Goal: Transaction & Acquisition: Purchase product/service

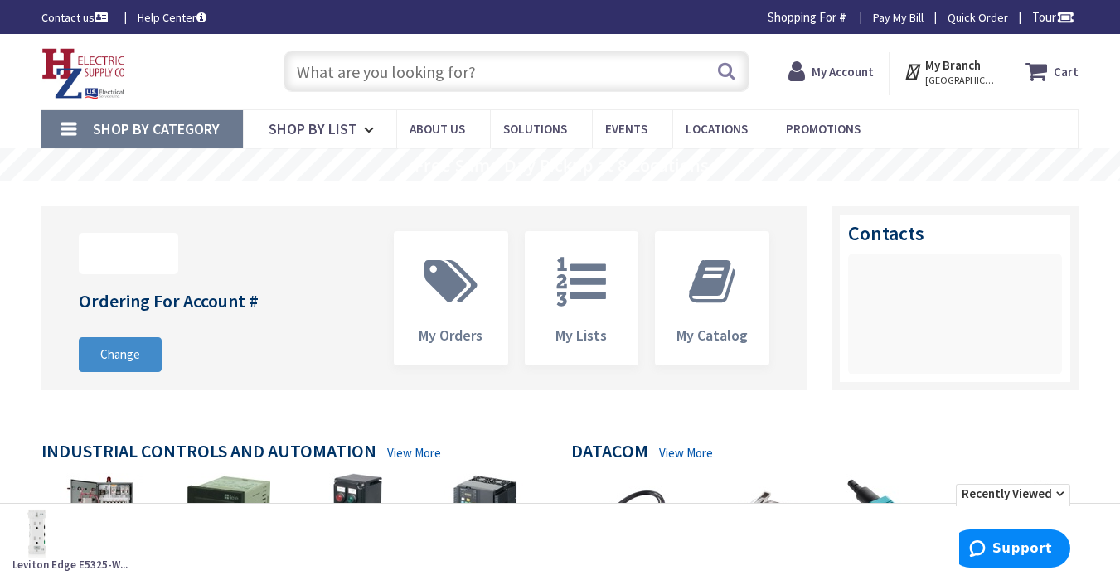
click at [521, 73] on input "text" at bounding box center [517, 71] width 466 height 41
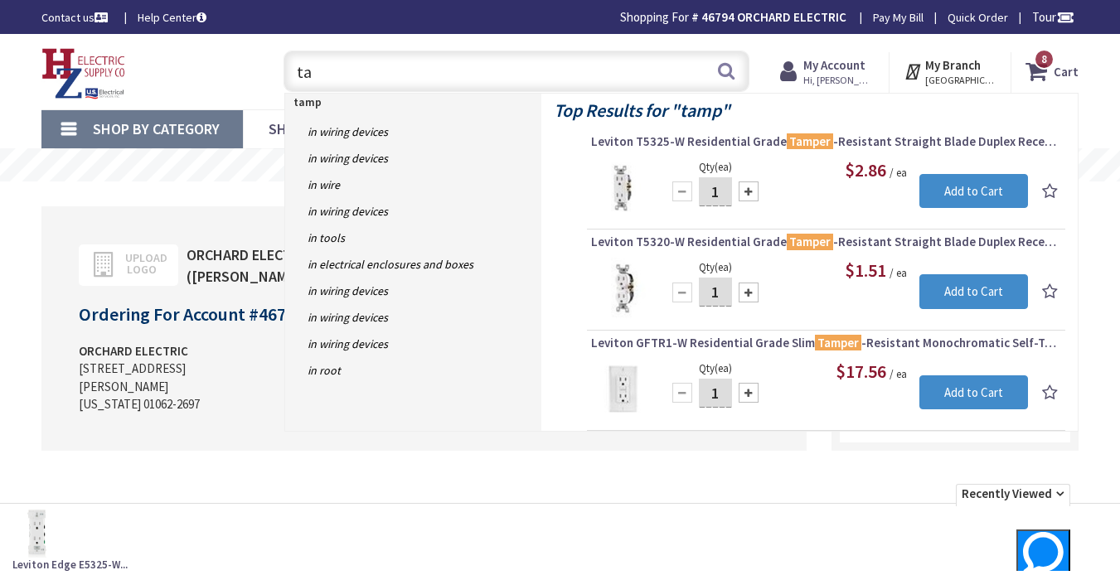
type input "t"
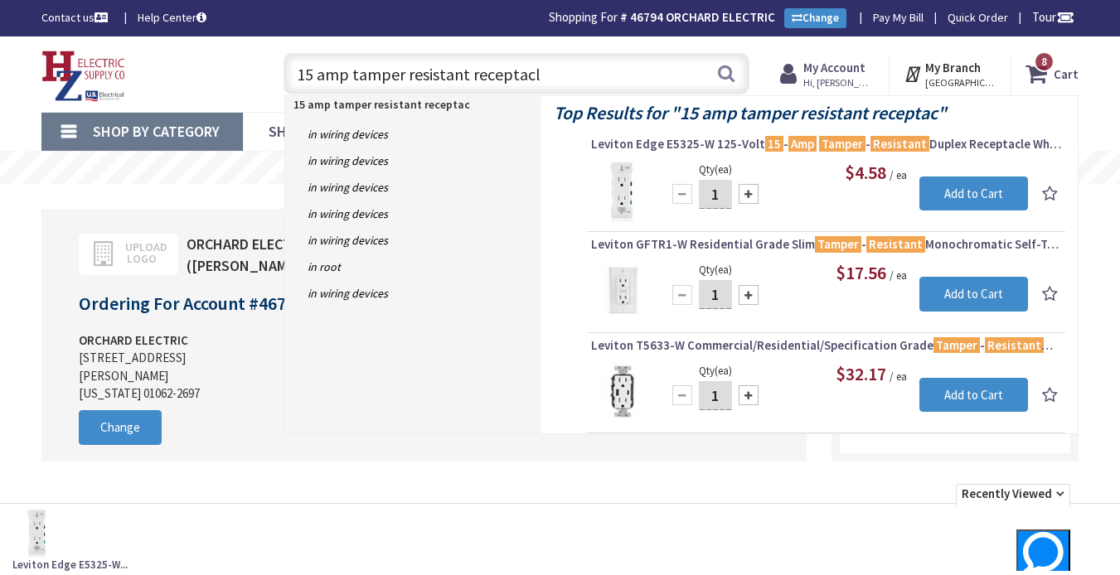
type input "15 amp tamper resistant receptacle"
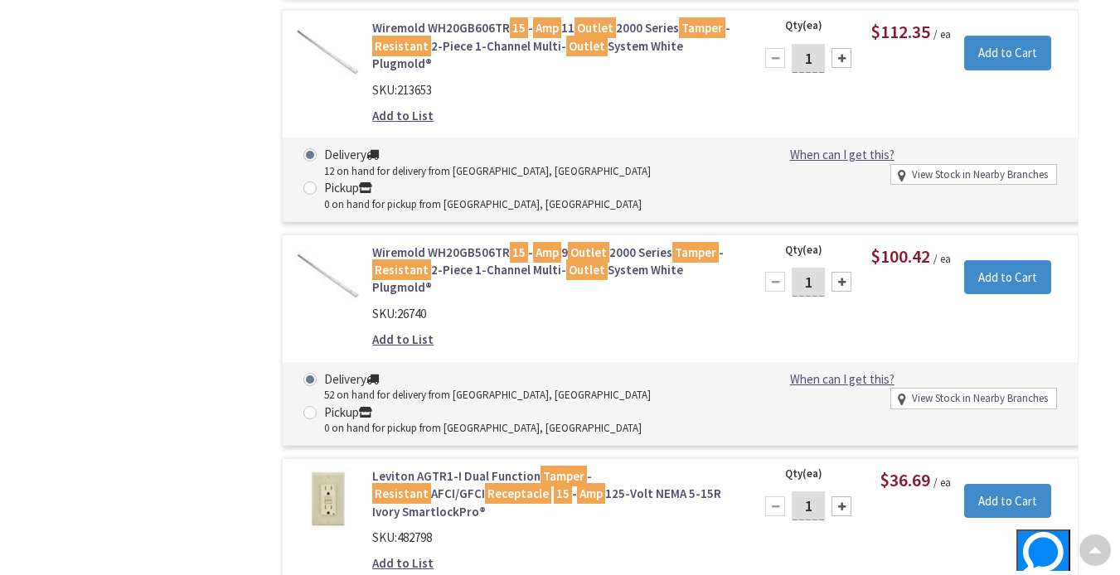
scroll to position [3485, 0]
